Goal: Transaction & Acquisition: Book appointment/travel/reservation

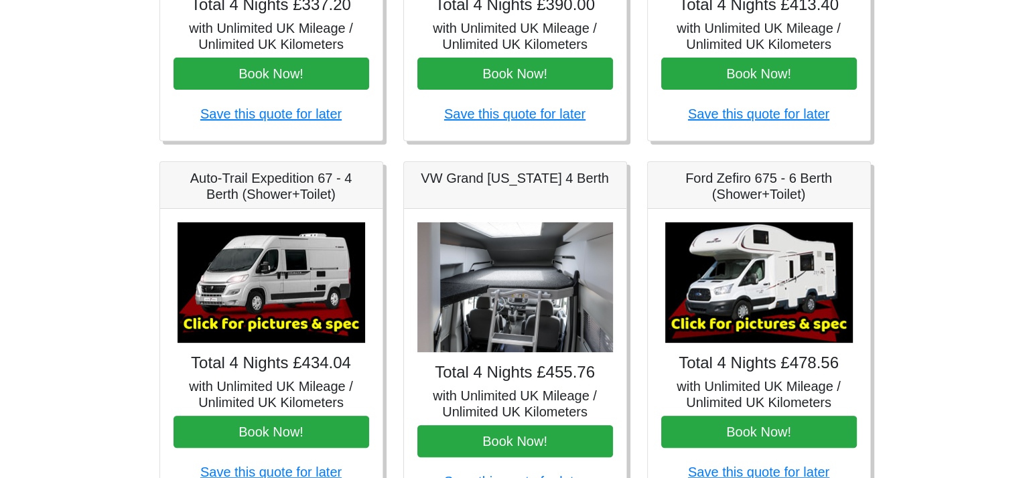
scroll to position [418, 0]
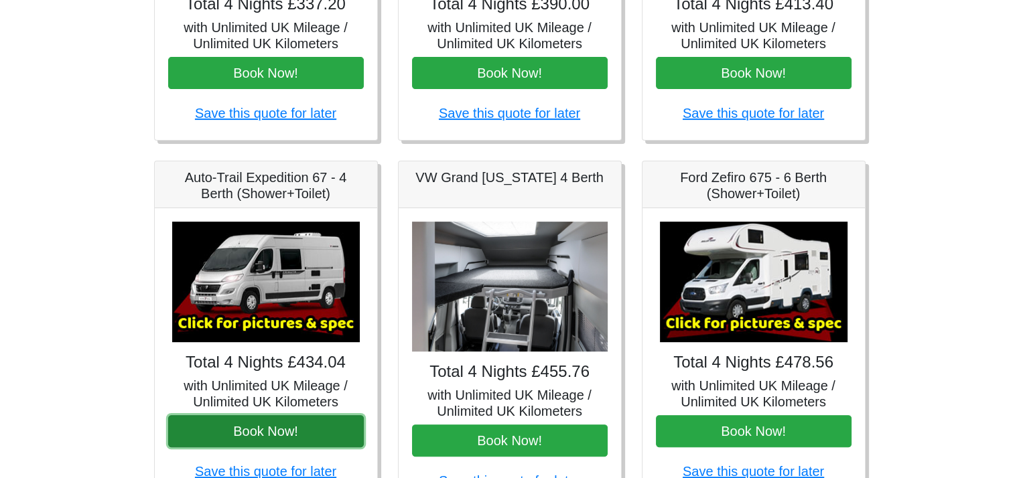
click at [275, 428] on button "Book Now!" at bounding box center [266, 431] width 196 height 32
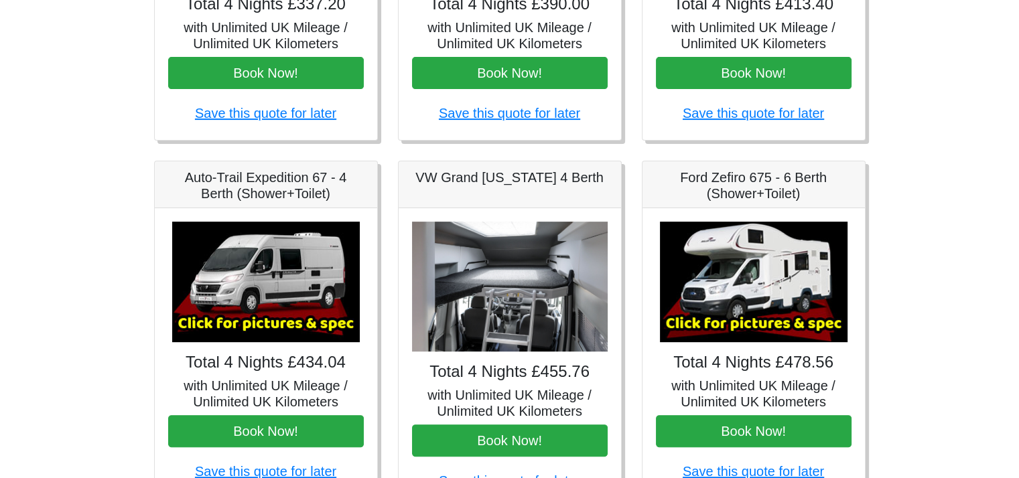
click at [273, 305] on img at bounding box center [266, 282] width 188 height 121
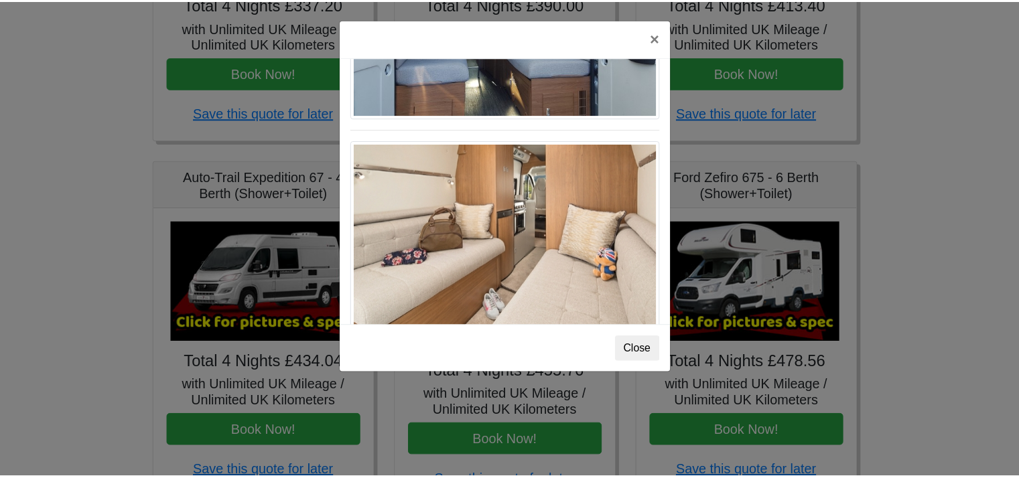
scroll to position [1313, 0]
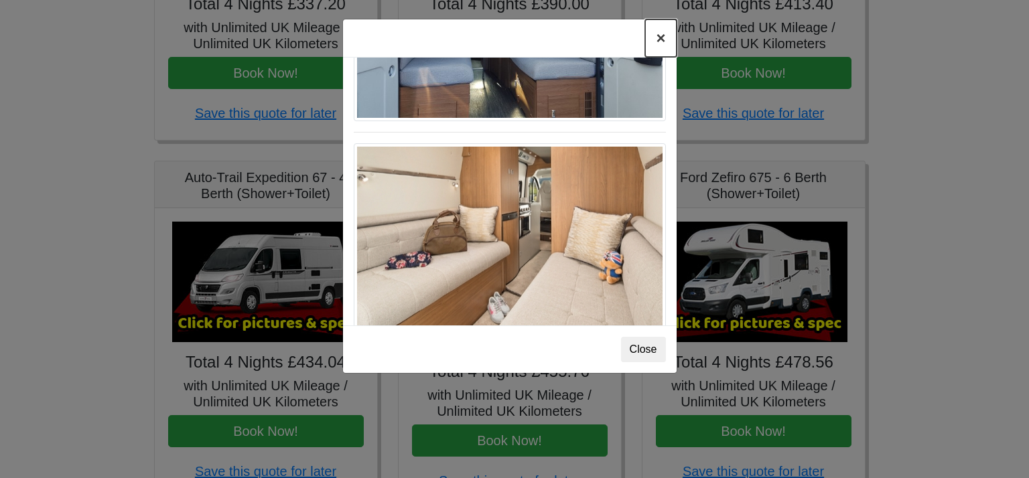
click at [659, 37] on button "×" at bounding box center [660, 38] width 31 height 38
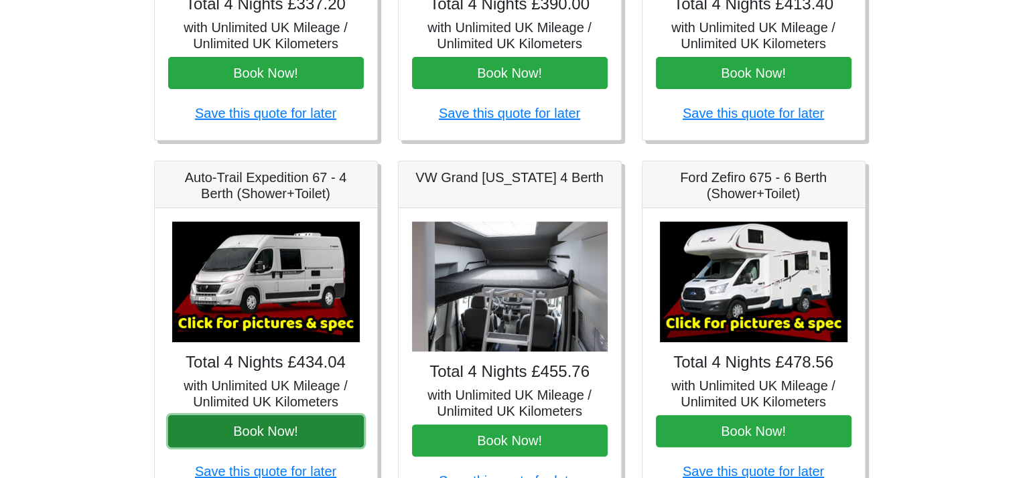
click at [265, 425] on button "Book Now!" at bounding box center [266, 431] width 196 height 32
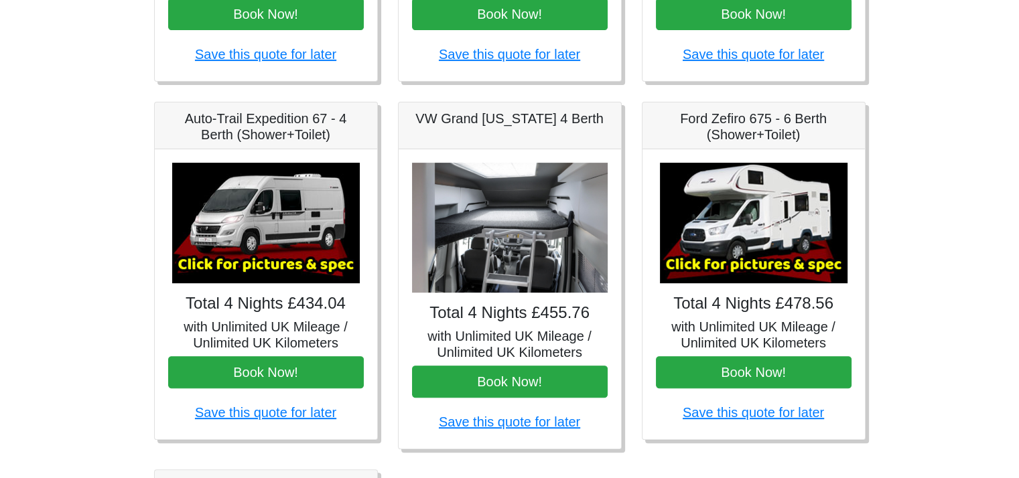
scroll to position [480, 0]
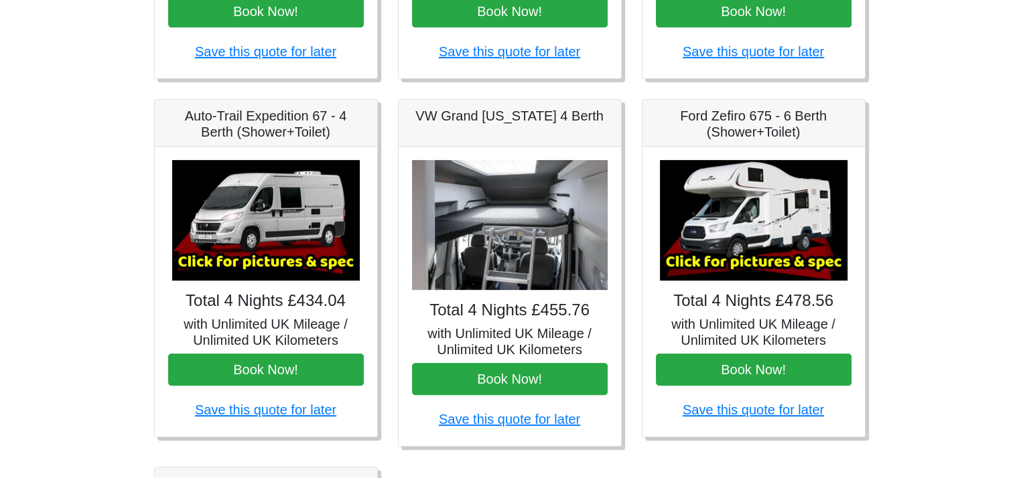
click at [536, 249] on img at bounding box center [510, 225] width 196 height 131
click at [511, 218] on img at bounding box center [510, 225] width 196 height 131
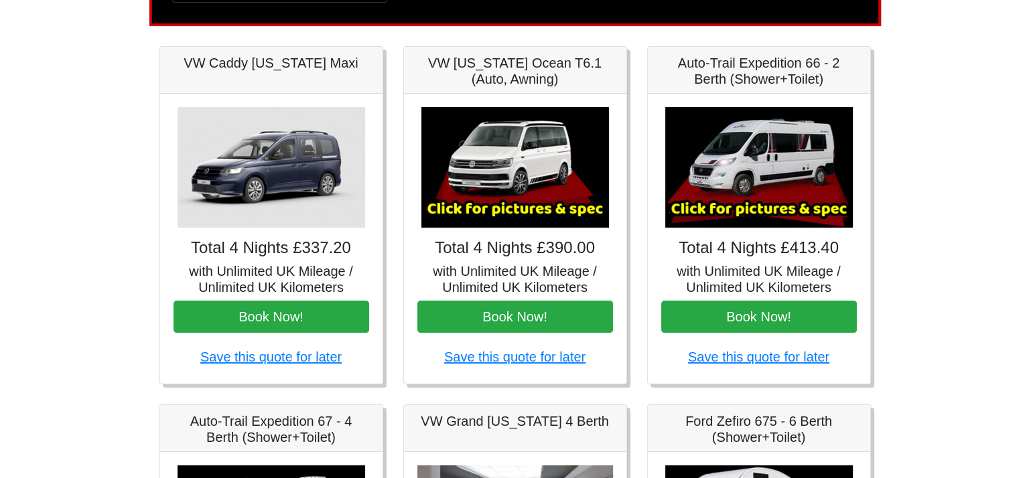
scroll to position [157, 0]
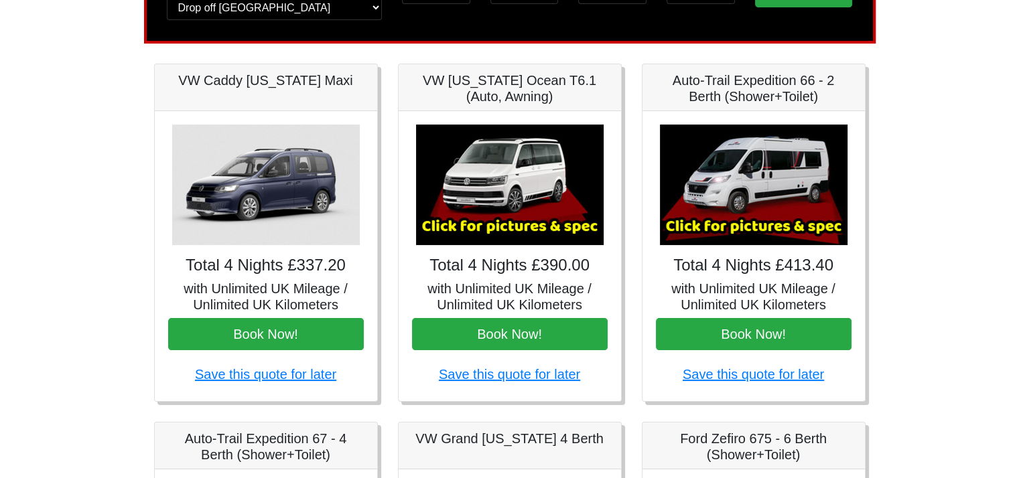
click at [736, 198] on img at bounding box center [754, 185] width 188 height 121
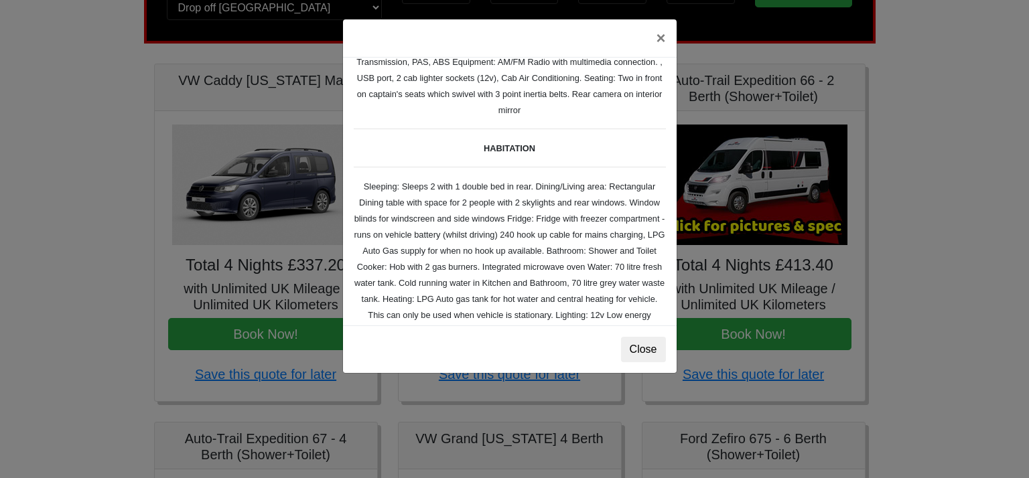
scroll to position [0, 0]
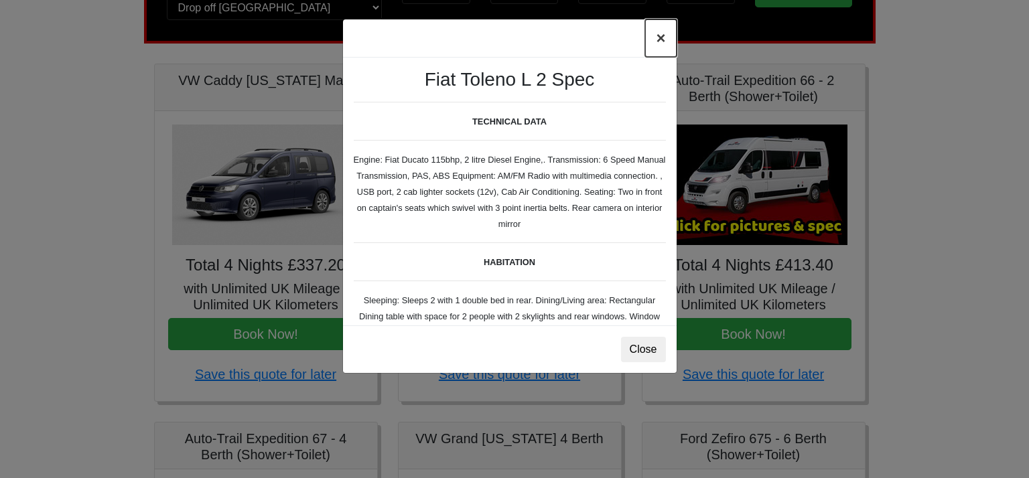
click at [660, 36] on button "×" at bounding box center [660, 38] width 31 height 38
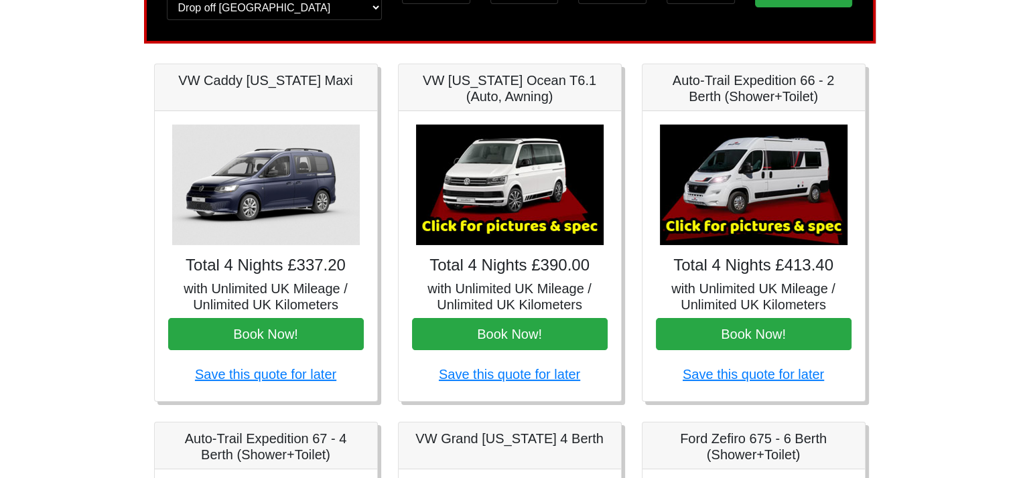
click at [740, 218] on img at bounding box center [754, 185] width 188 height 121
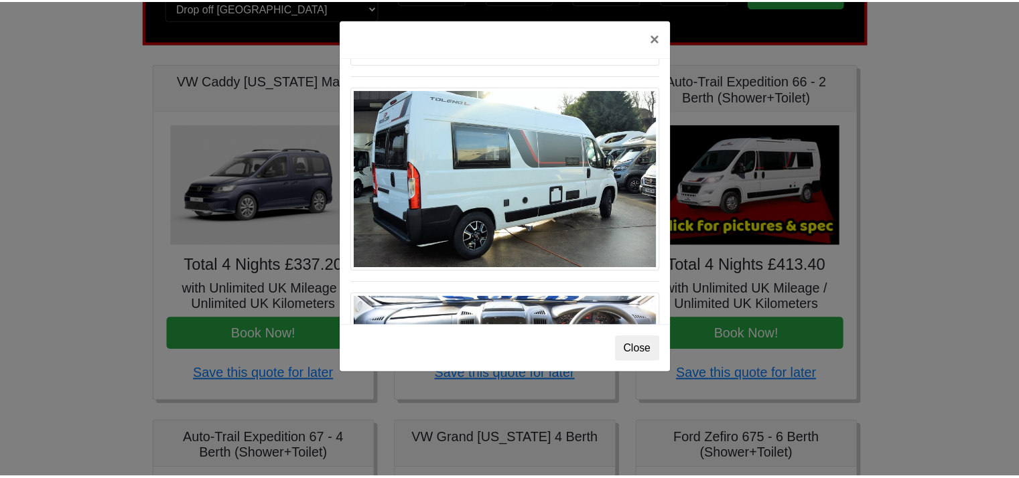
scroll to position [1030, 0]
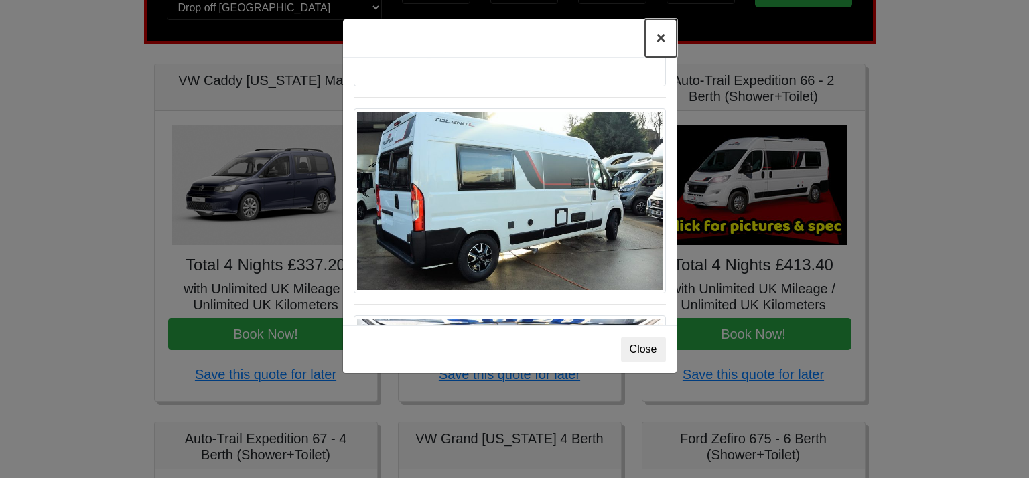
click at [659, 40] on button "×" at bounding box center [660, 38] width 31 height 38
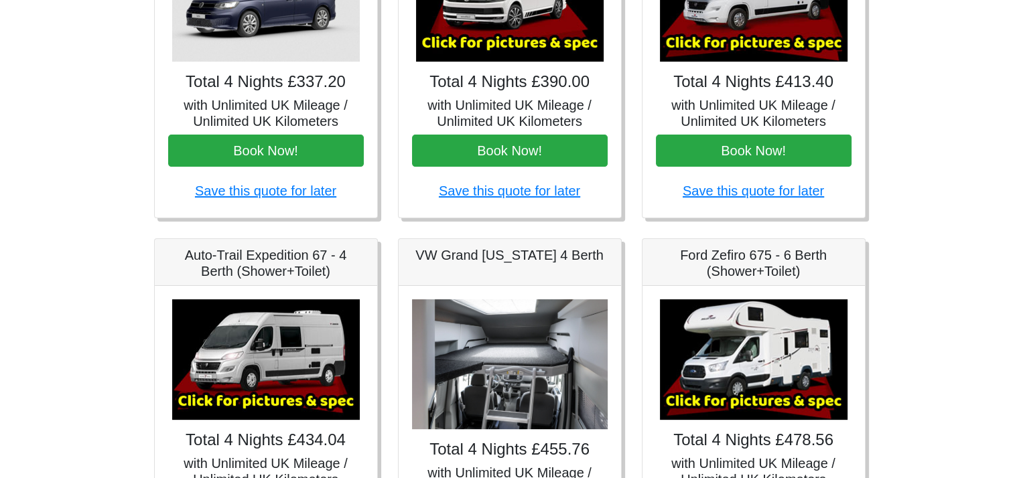
scroll to position [0, 0]
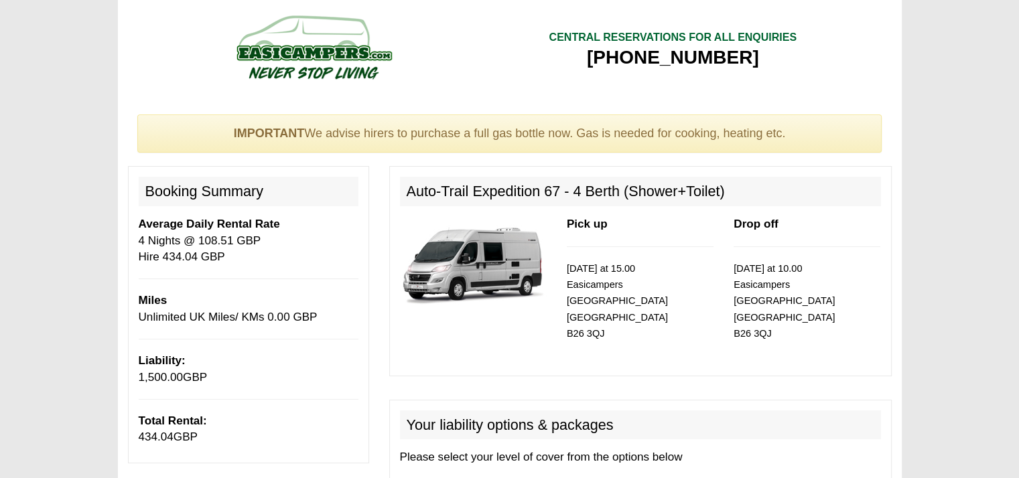
click at [573, 186] on h2 "Auto-Trail Expedition 67 - 4 Berth (Shower+Toilet)" at bounding box center [640, 191] width 481 height 29
click at [490, 262] on img at bounding box center [473, 263] width 147 height 94
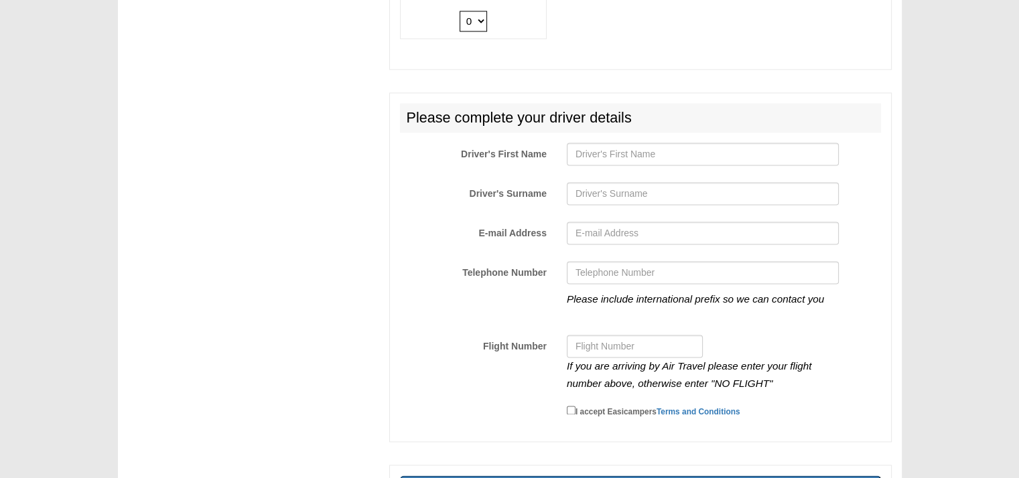
scroll to position [2000, 0]
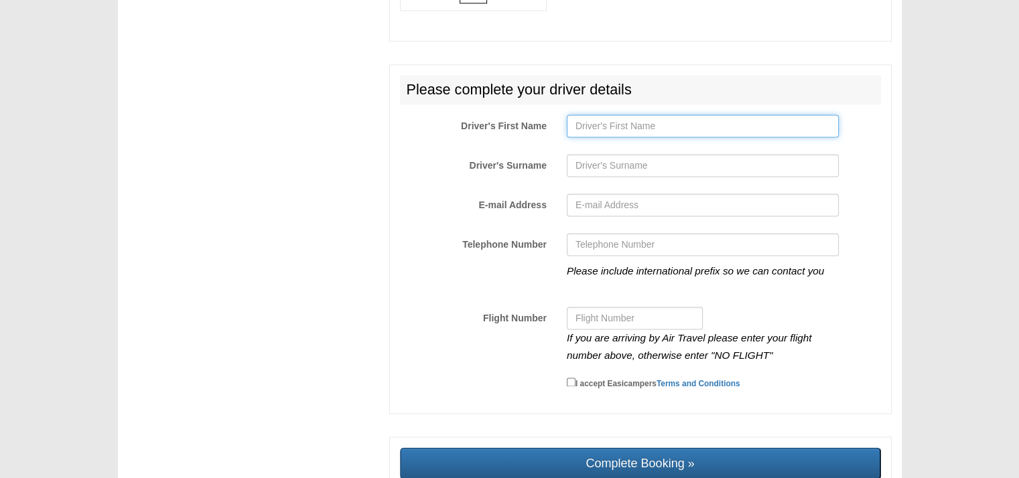
click at [630, 115] on input "Driver's First Name" at bounding box center [703, 126] width 272 height 23
type input "Gabor"
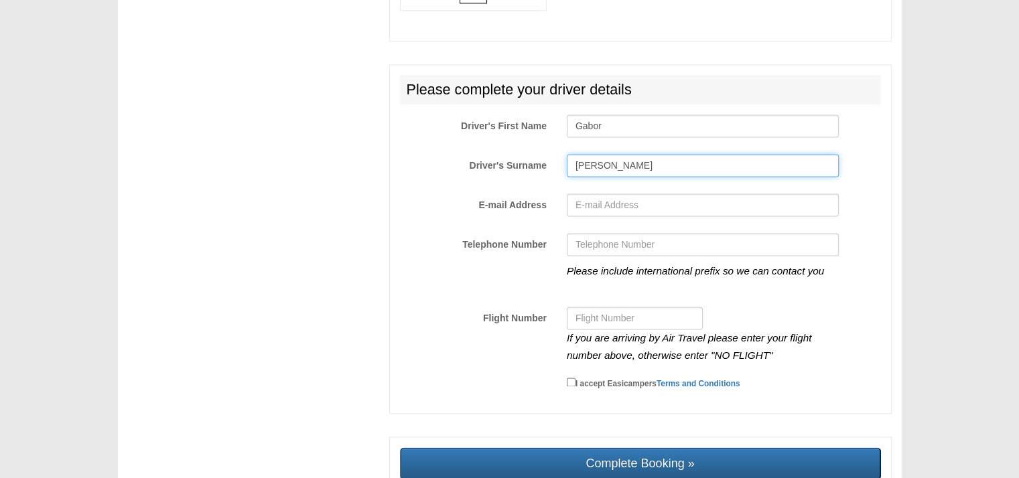
type input "Csorba"
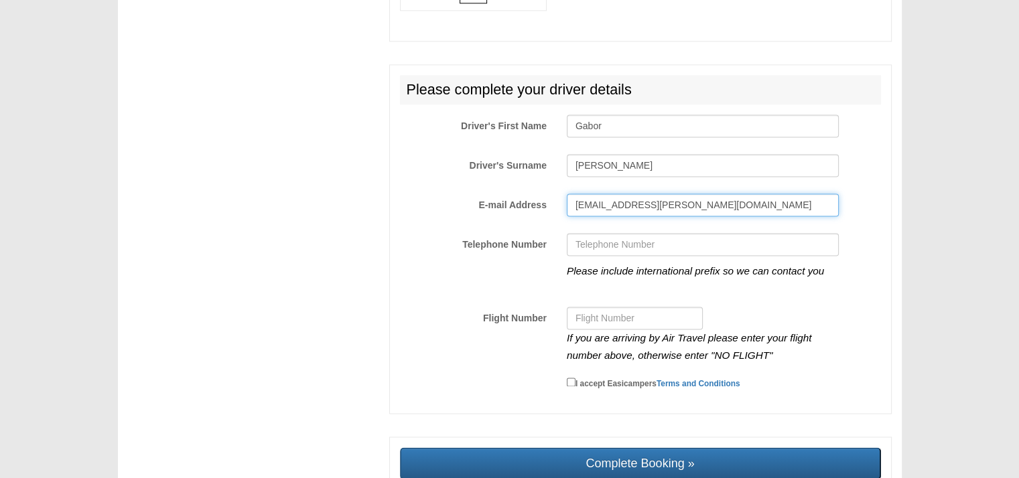
type input "gabor.csorba@tmp.co.hu"
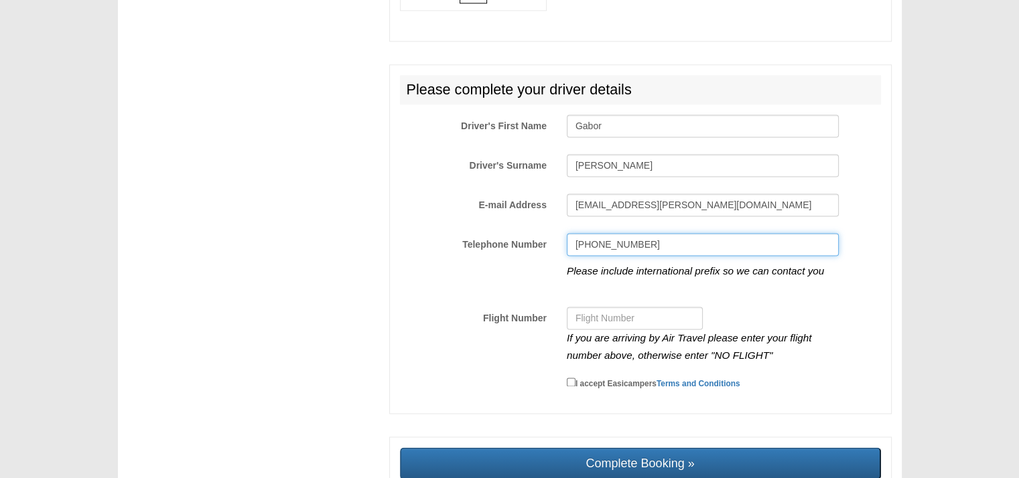
type input "+36209162202"
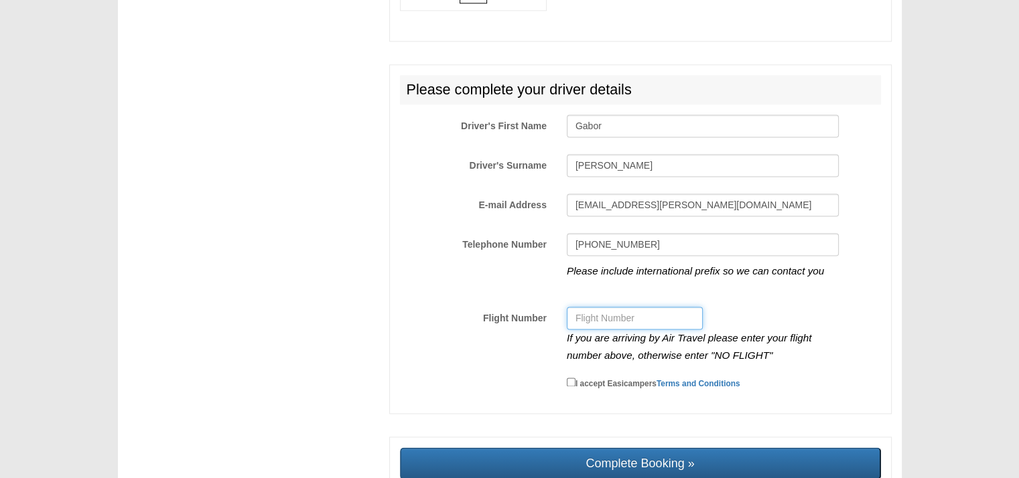
click at [635, 307] on input "Flight Number" at bounding box center [635, 318] width 136 height 23
click at [629, 307] on input "Flight Number" at bounding box center [635, 318] width 136 height 23
type input "2217"
click at [571, 378] on input "I accept Easicampers Terms and Conditions" at bounding box center [571, 382] width 9 height 9
checkbox input "true"
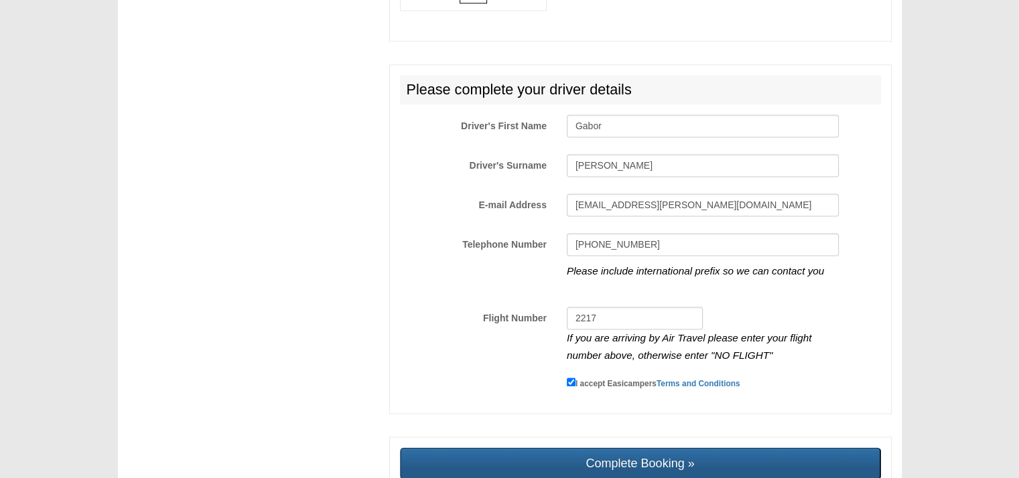
click at [576, 448] on input "Complete Booking »" at bounding box center [640, 464] width 481 height 32
type input "Sending, please wait..."
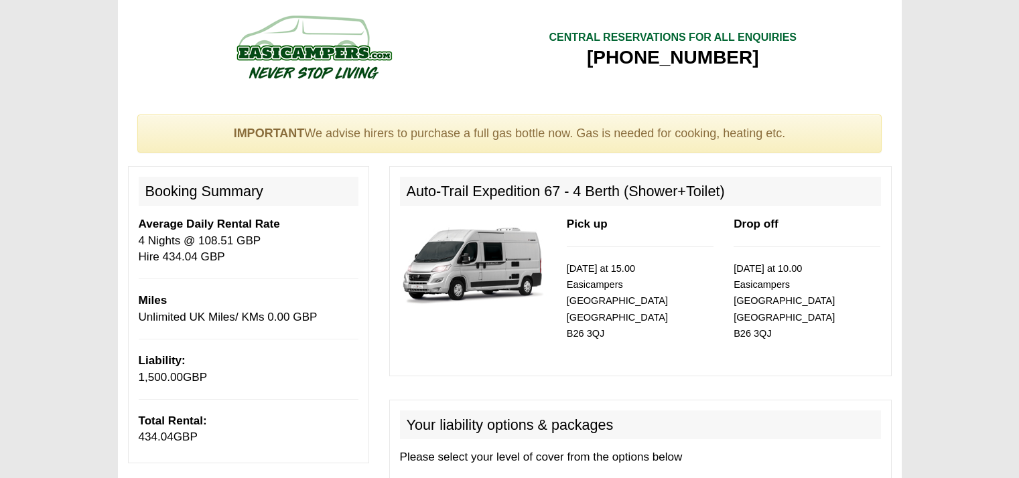
scroll to position [2000, 0]
